Goal: Navigation & Orientation: Find specific page/section

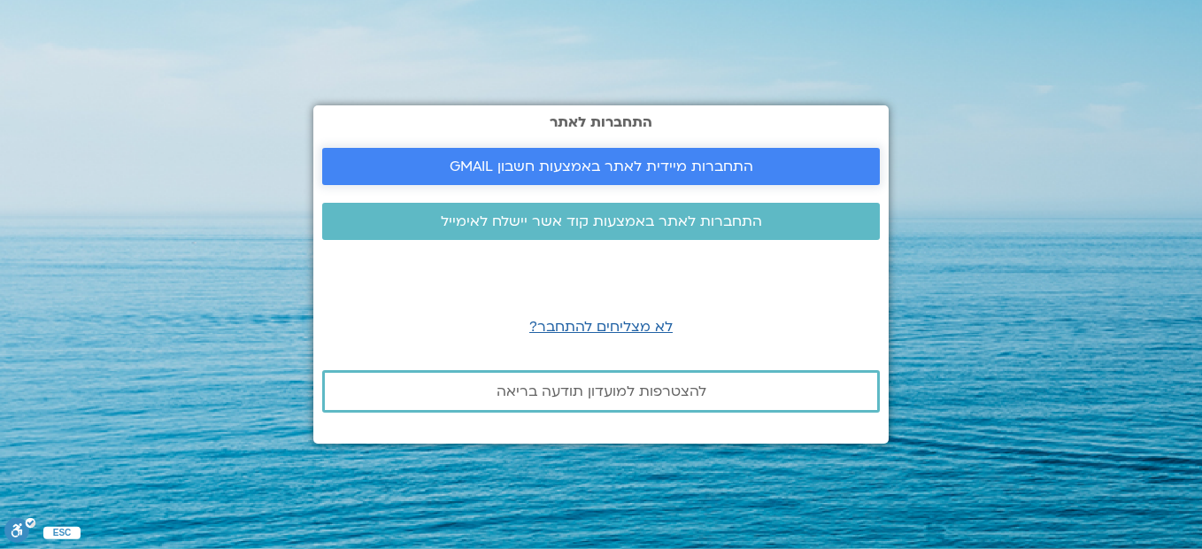
click at [599, 159] on span "התחברות מיידית לאתר באמצעות חשבון GMAIL" at bounding box center [602, 166] width 304 height 16
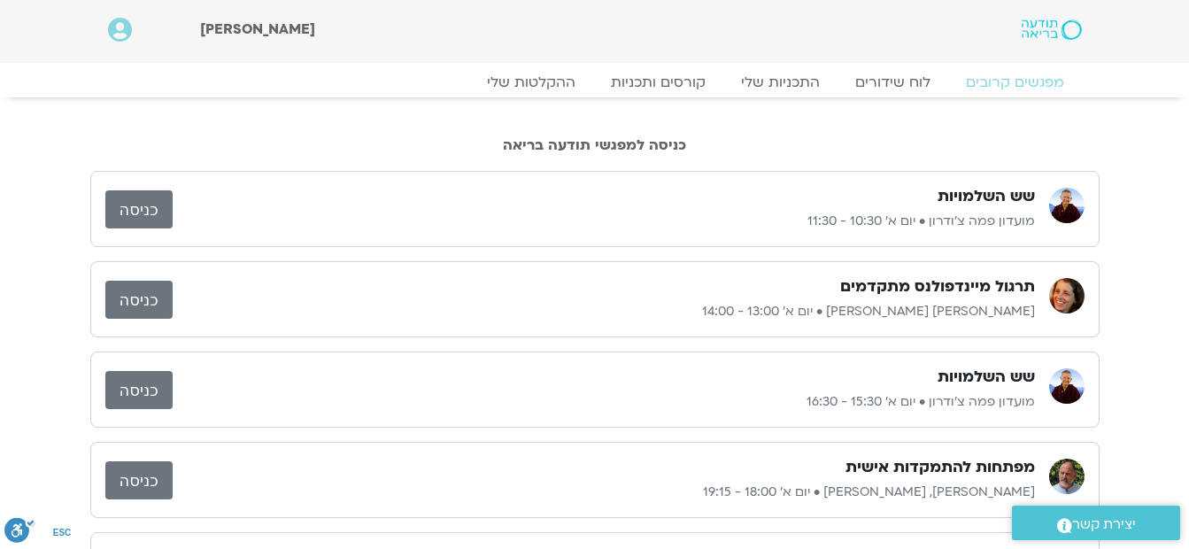
click at [145, 208] on link "כניסה" at bounding box center [138, 209] width 67 height 38
